Goal: Task Accomplishment & Management: Manage account settings

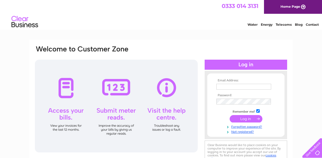
type input "jjaschofield@outlook.com"
click at [249, 119] on input "submit" at bounding box center [245, 118] width 33 height 7
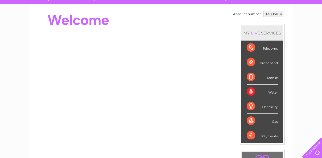
scroll to position [32, 0]
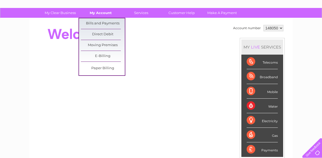
click at [103, 11] on link "My Account" at bounding box center [101, 13] width 44 height 10
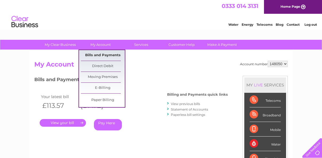
click at [105, 53] on link "Bills and Payments" at bounding box center [103, 55] width 44 height 11
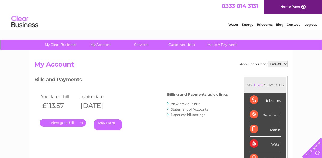
click at [78, 120] on link "." at bounding box center [63, 123] width 46 height 8
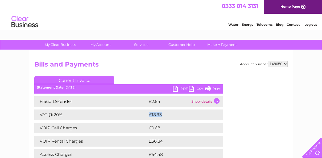
drag, startPoint x: 0, startPoint y: 0, endPoint x: 224, endPoint y: 119, distance: 254.0
click at [224, 119] on div "Account number 148050 Bills and Payments Current Invoice PDF CSV Print" at bounding box center [160, 122] width 253 height 123
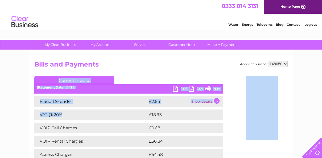
click at [207, 58] on div "Account number 148050 Bills and Payments Current Invoice PDF CSV Print" at bounding box center [160, 124] width 263 height 149
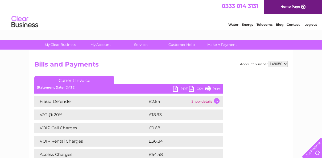
click at [207, 88] on link "Print" at bounding box center [212, 90] width 16 height 8
